Goal: Information Seeking & Learning: Learn about a topic

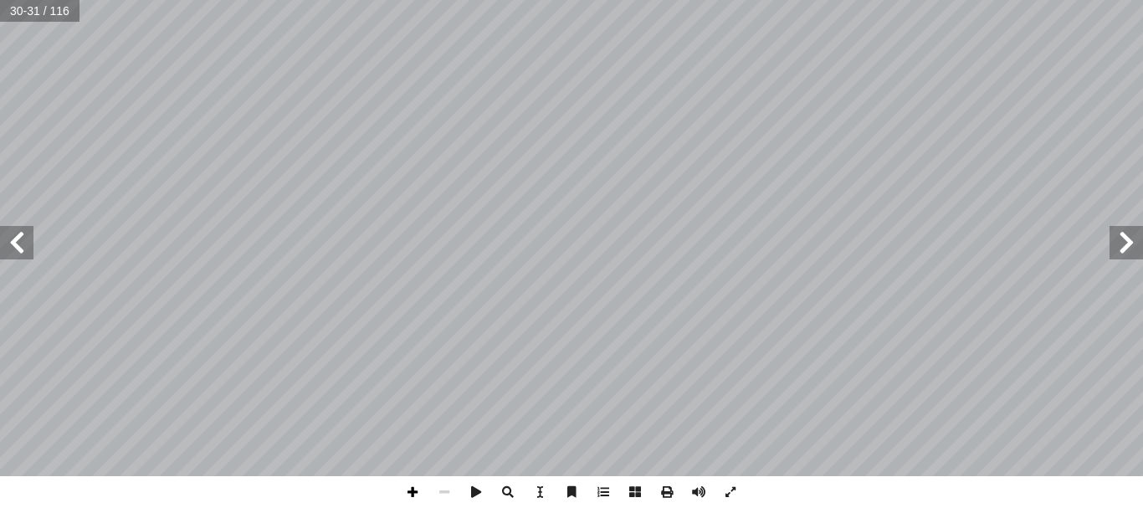
click at [415, 490] on span at bounding box center [413, 492] width 32 height 32
click at [421, 489] on span at bounding box center [413, 492] width 32 height 32
click at [571, 492] on div "26 تي: أ ا فيما ي ٌ مناسب َ بما هو َ الفراغ ُ ل ِ م ْ ك أ ا 7 ٩٠ = + ٤٠ 6 ٠ = +…" at bounding box center [571, 254] width 1143 height 508
click at [586, 502] on div "26 تي: أ ا فيما ي ٌ مناسب َ بما هو َ الفراغ ُ ل ِ م ْ ك أ ا 7 ٩٠ = + ٤٠ 6 ٠ = +…" at bounding box center [571, 254] width 1143 height 508
